Goal: Find specific page/section: Find specific page/section

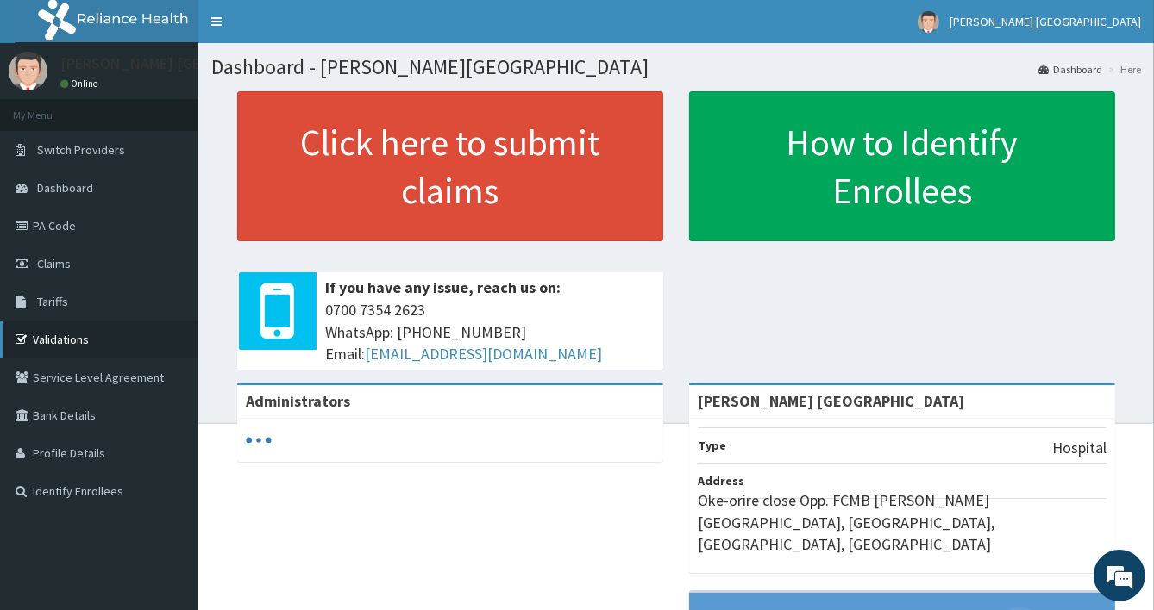
click at [65, 337] on link "Validations" at bounding box center [99, 340] width 198 height 38
click at [61, 334] on link "Validations" at bounding box center [99, 340] width 198 height 38
